Goal: Book appointment/travel/reservation

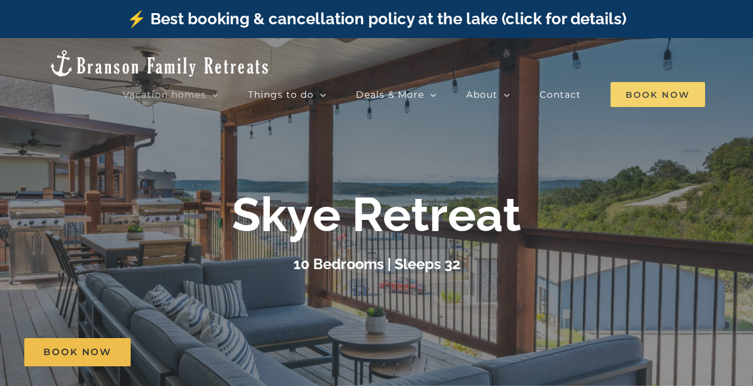
click at [650, 87] on span "Book Now" at bounding box center [658, 94] width 95 height 25
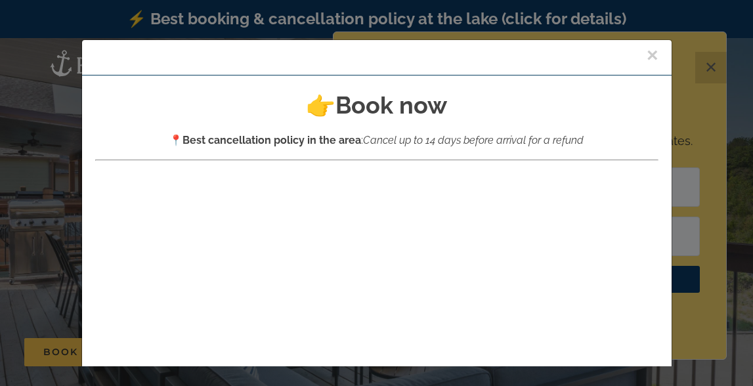
click at [650, 53] on button "×" at bounding box center [653, 55] width 12 height 20
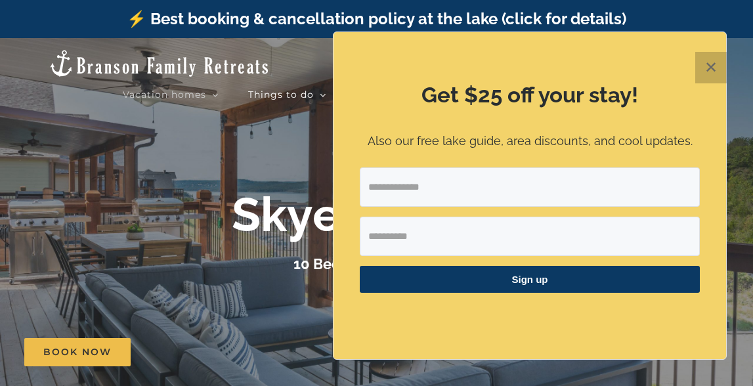
click at [702, 64] on button "✕" at bounding box center [712, 68] width 32 height 32
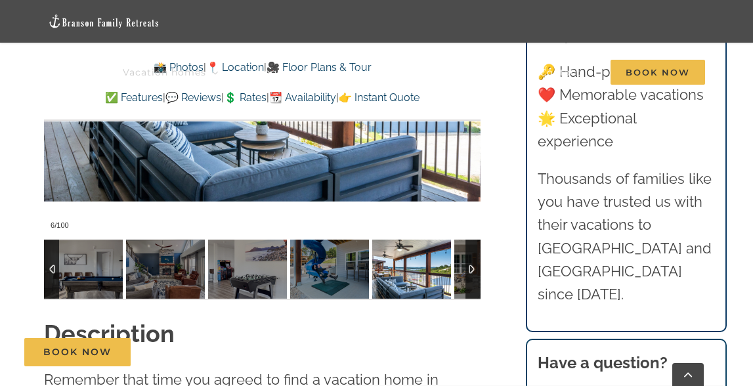
scroll to position [1080, 0]
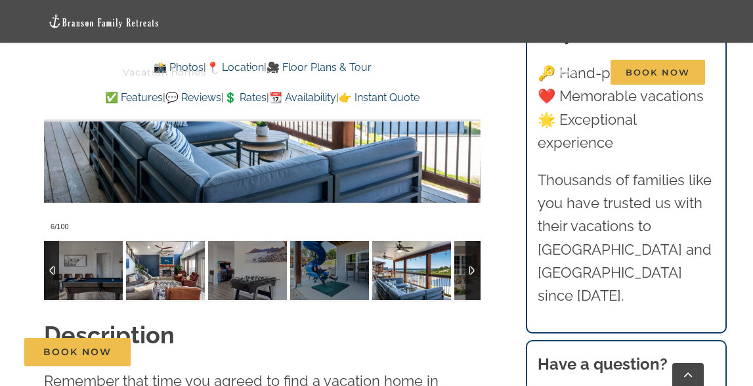
click at [161, 263] on img at bounding box center [165, 270] width 79 height 59
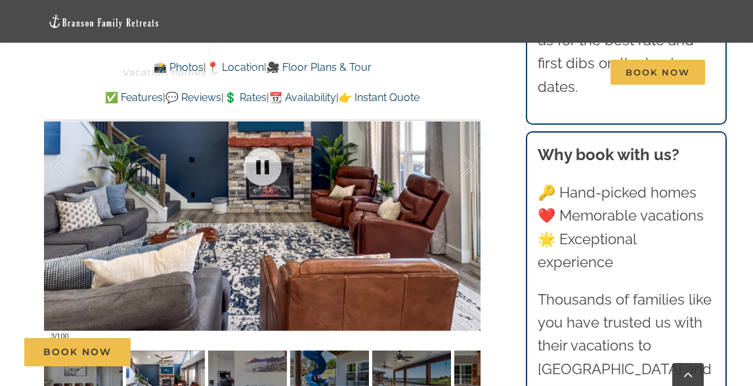
scroll to position [1007, 0]
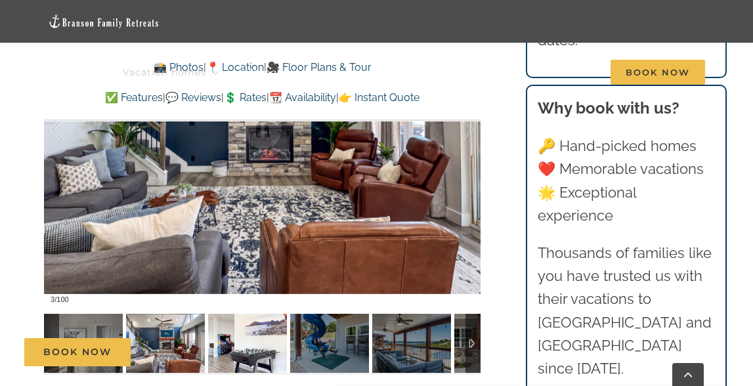
click at [252, 332] on img at bounding box center [247, 343] width 79 height 59
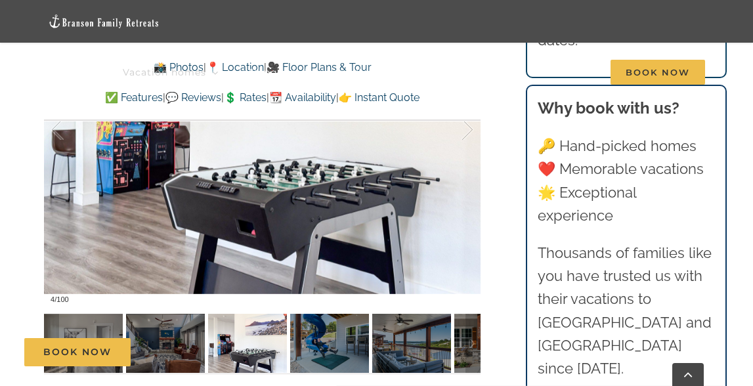
click at [301, 342] on div "Book Now" at bounding box center [386, 352] width 724 height 28
click at [321, 345] on div "Book Now" at bounding box center [386, 352] width 724 height 28
click at [375, 351] on div "Book Now" at bounding box center [386, 352] width 724 height 28
click at [324, 351] on div "Book Now" at bounding box center [386, 352] width 724 height 28
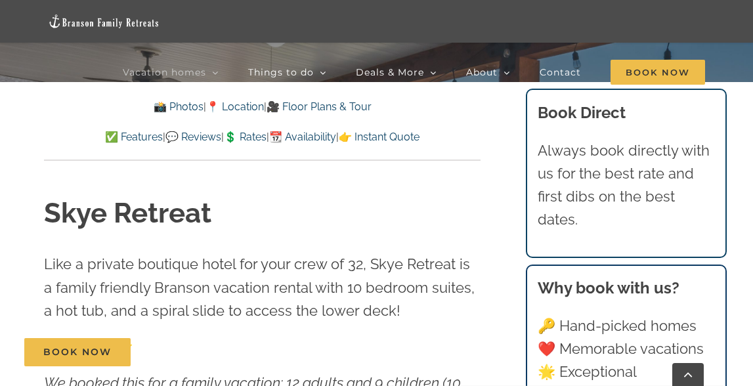
scroll to position [0, 0]
